Goal: Task Accomplishment & Management: Manage account settings

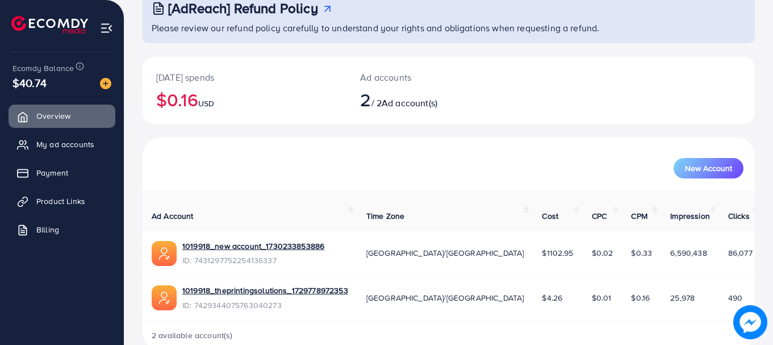
scroll to position [91, 0]
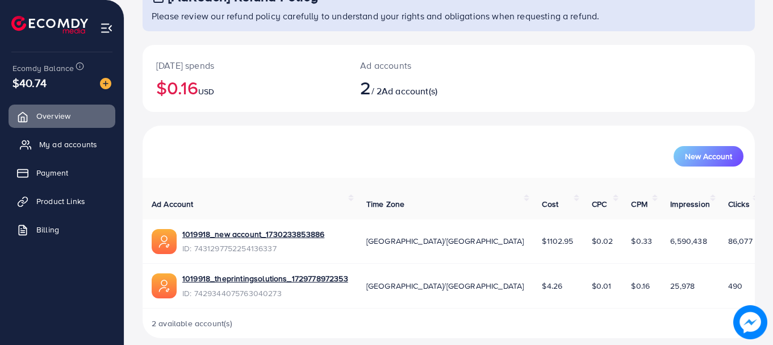
click at [49, 143] on span "My ad accounts" at bounding box center [68, 144] width 58 height 11
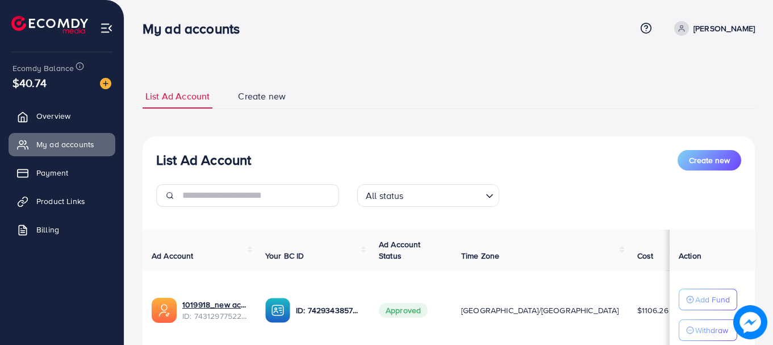
drag, startPoint x: 618, startPoint y: 311, endPoint x: 643, endPoint y: 312, distance: 25.0
click at [678, 312] on td "$4.68" at bounding box center [702, 311] width 48 height 80
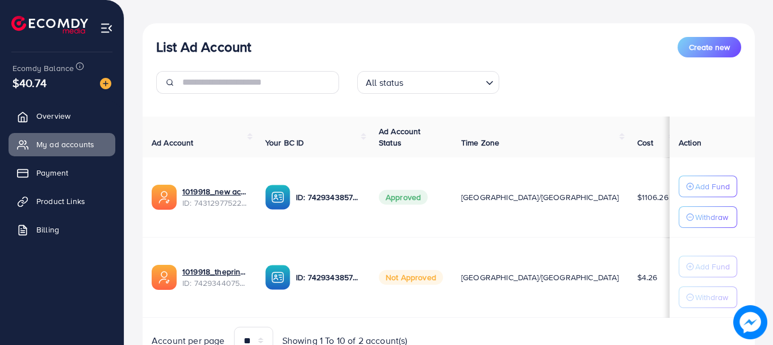
scroll to position [168, 0]
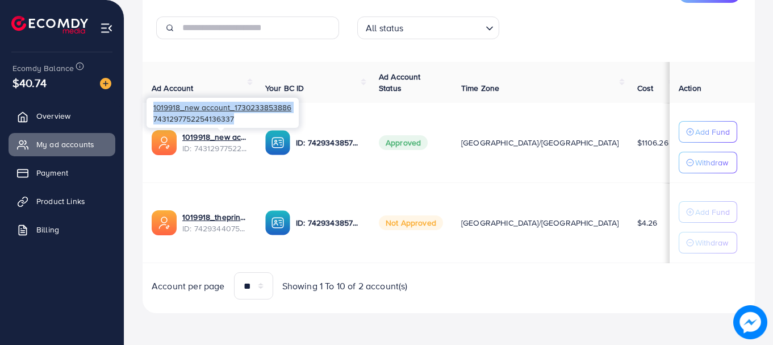
drag, startPoint x: 149, startPoint y: 107, endPoint x: 245, endPoint y: 126, distance: 97.7
click at [245, 126] on div "1019918_new account_1730233853886 7431297752254136337" at bounding box center [223, 113] width 152 height 30
copy div "1019918_new account_1730233853886 7431297752254136337"
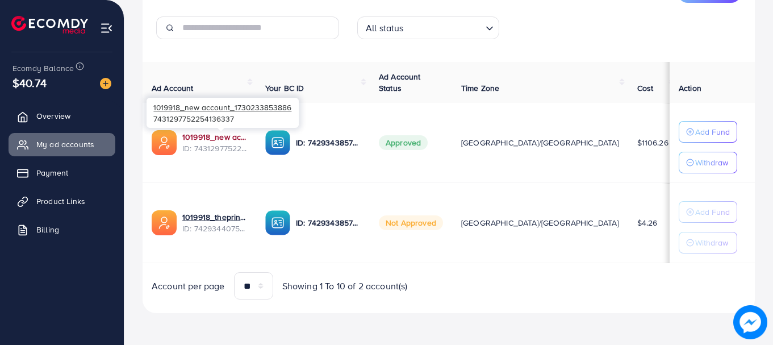
click at [235, 136] on link "1019918_new account_1730233853886" at bounding box center [214, 136] width 65 height 11
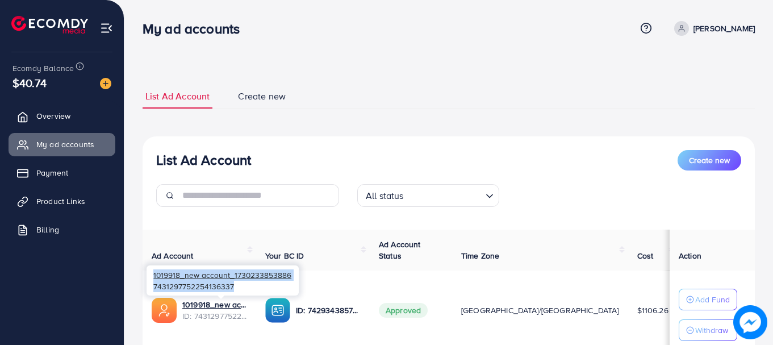
drag, startPoint x: 152, startPoint y: 278, endPoint x: 254, endPoint y: 290, distance: 102.4
click at [254, 290] on div "1019918_new account_1730233853886 7431297752254136337" at bounding box center [223, 280] width 152 height 30
copy div "1019918_new account_1730233853886 7431297752254136337"
